Goal: Task Accomplishment & Management: Manage account settings

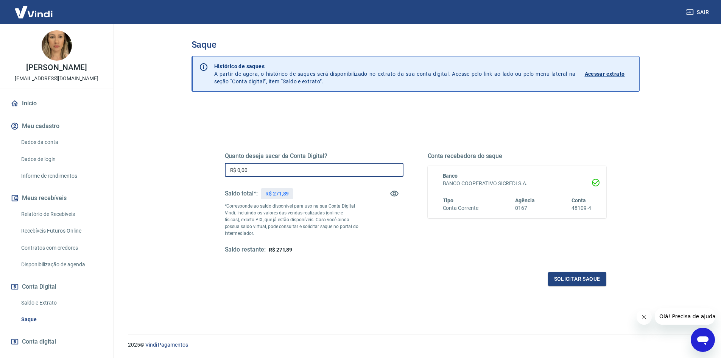
click at [270, 169] on input "R$ 0,00" at bounding box center [314, 170] width 179 height 14
type input "R$ 271,89"
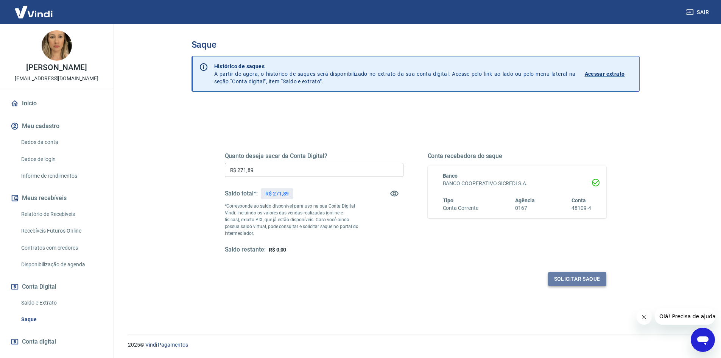
click at [600, 280] on button "Solicitar saque" at bounding box center [577, 279] width 58 height 14
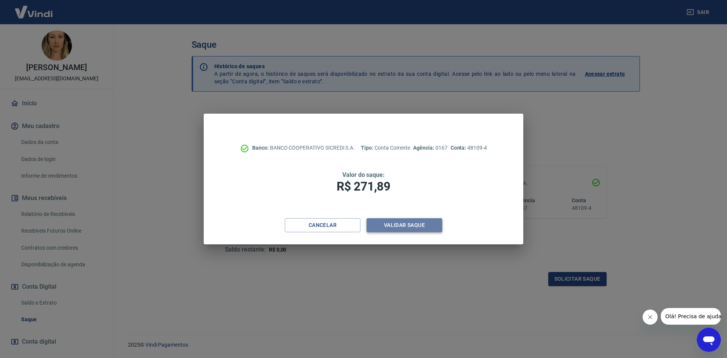
click at [398, 223] on button "Validar saque" at bounding box center [405, 225] width 76 height 14
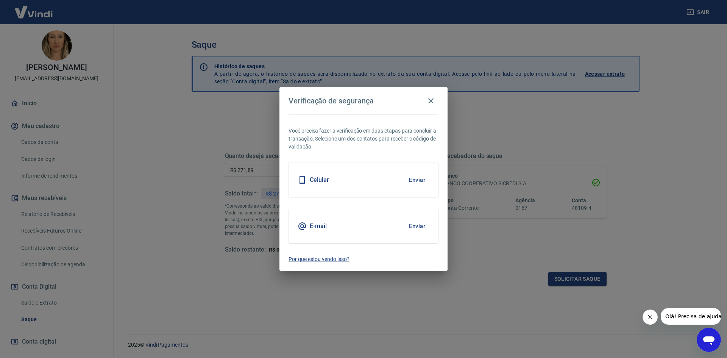
click at [415, 228] on button "Enviar" at bounding box center [417, 226] width 25 height 16
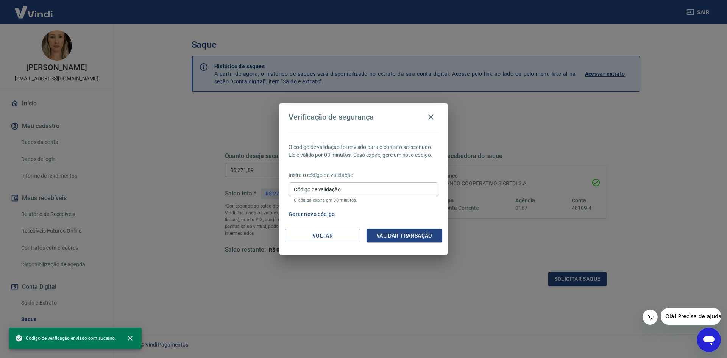
click at [320, 186] on div "Código de validação Código de validação O código expira em 03 minutos." at bounding box center [364, 192] width 150 height 20
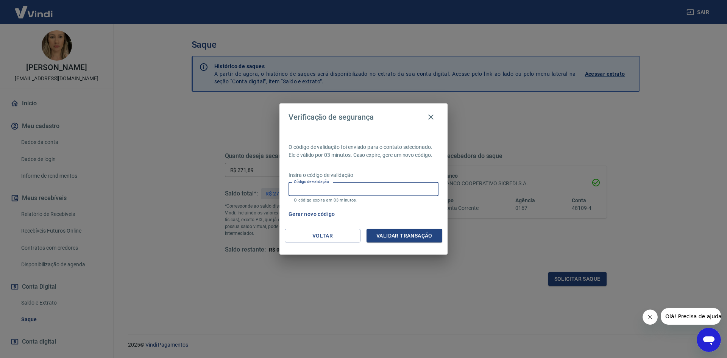
paste input "760599"
type input "760599"
click at [394, 237] on button "Validar transação" at bounding box center [405, 236] width 76 height 14
